Goal: Transaction & Acquisition: Purchase product/service

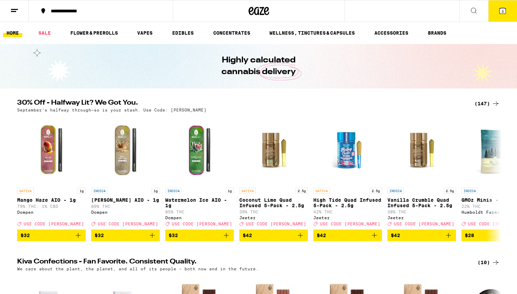
click at [501, 16] on button "3" at bounding box center [502, 10] width 29 height 21
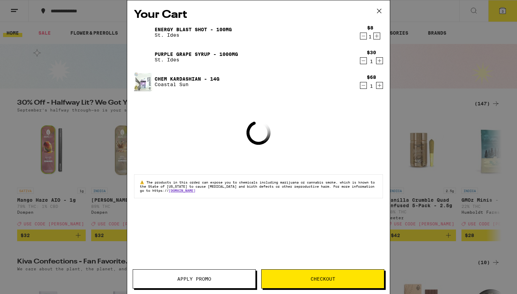
click at [364, 38] on icon "Decrement" at bounding box center [363, 36] width 6 height 8
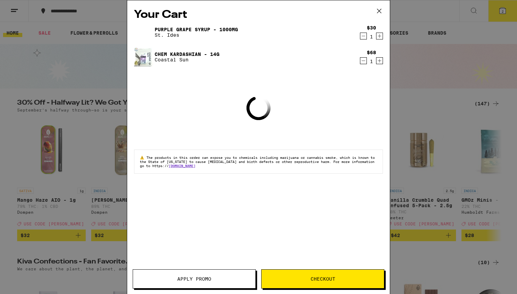
click at [364, 38] on icon "Decrement" at bounding box center [363, 36] width 6 height 8
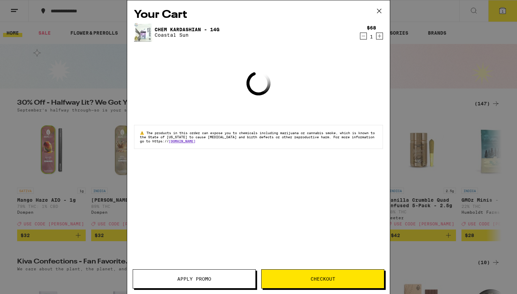
click at [364, 38] on icon "Decrement" at bounding box center [363, 36] width 6 height 8
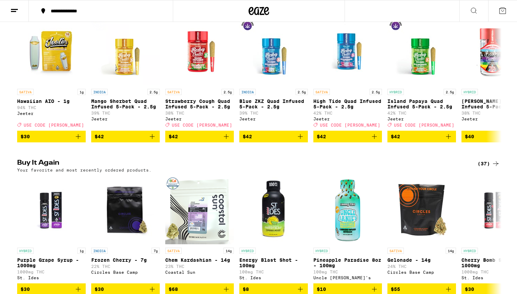
scroll to position [483, 0]
